Goal: Information Seeking & Learning: Learn about a topic

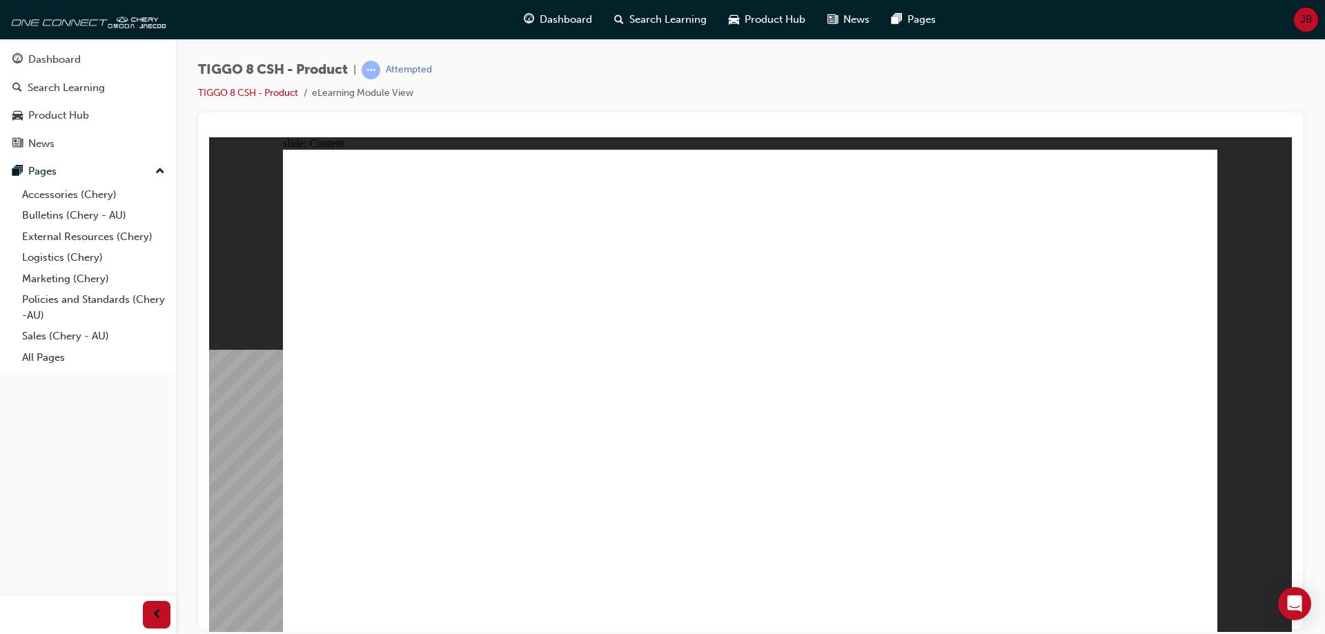
drag, startPoint x: 448, startPoint y: 337, endPoint x: 477, endPoint y: 352, distance: 32.4
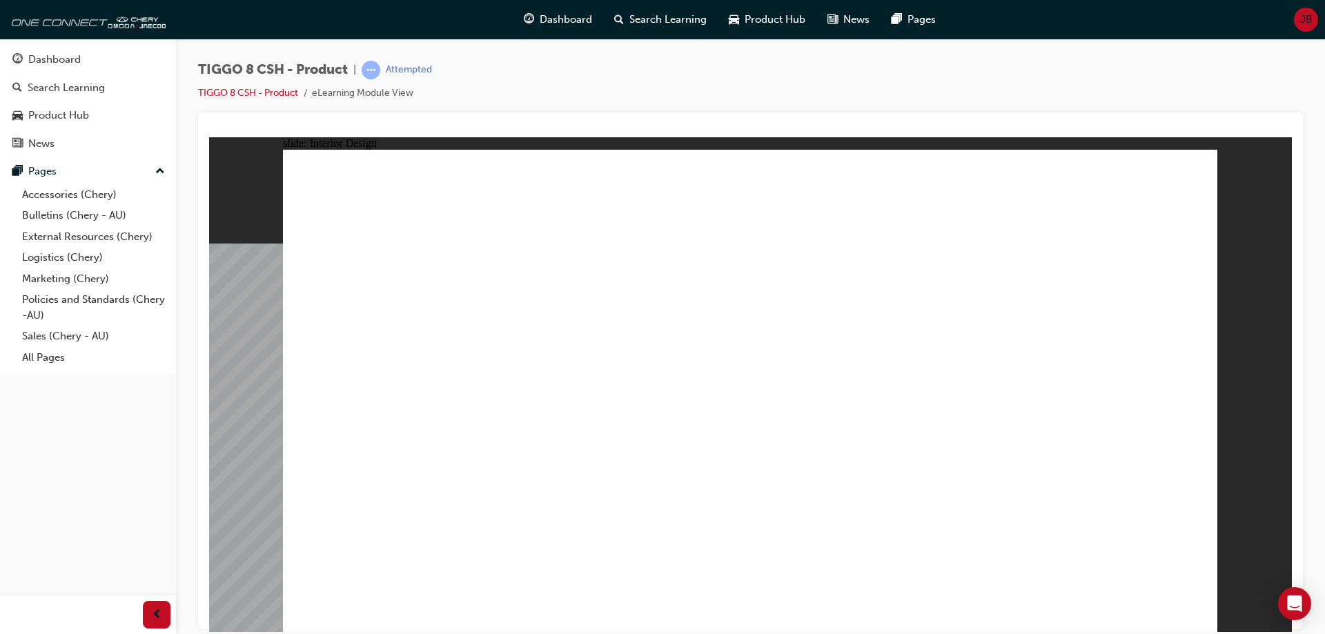
click at [1225, 348] on div "slide: Interior Design Rectangle 1 close.png Lifestyle Made Easier Line 1 Click…" at bounding box center [750, 384] width 1083 height 495
